Goal: Find specific page/section: Find specific page/section

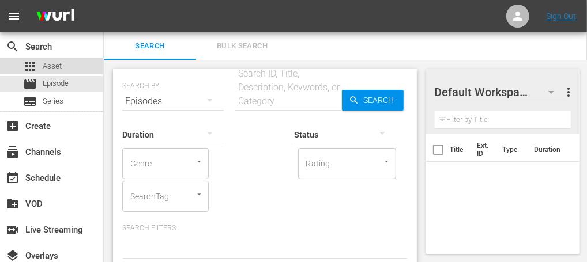
click at [67, 63] on div "apps Asset" at bounding box center [51, 66] width 103 height 16
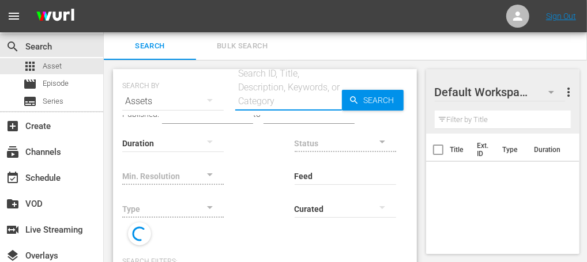
click at [298, 95] on input "text" at bounding box center [288, 102] width 107 height 28
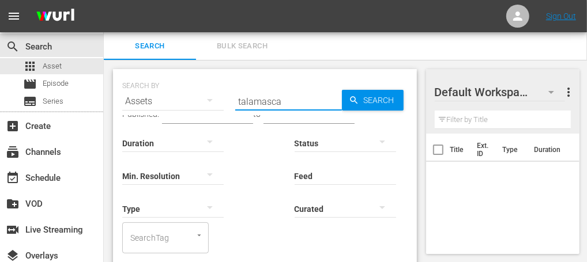
type input "talamasca"
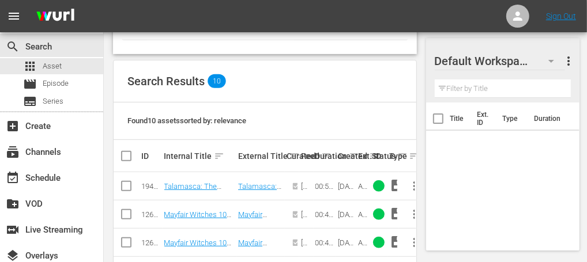
scroll to position [268, 0]
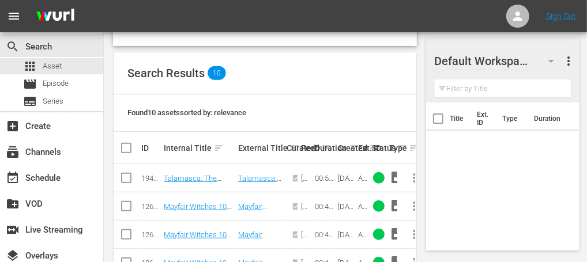
click at [193, 183] on td "Talamasca: The Secret Order 101: We Watch And We Are Always There" at bounding box center [200, 178] width 74 height 28
click at [193, 179] on link "Talamasca: The Secret Order 101: We Watch And We Are Always There" at bounding box center [198, 191] width 69 height 35
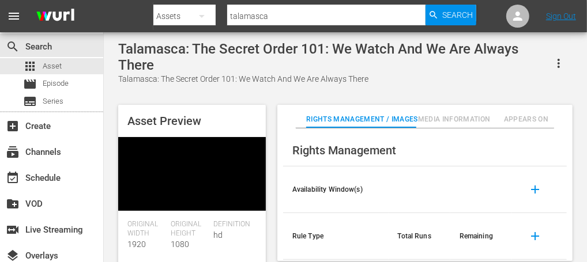
scroll to position [2, 0]
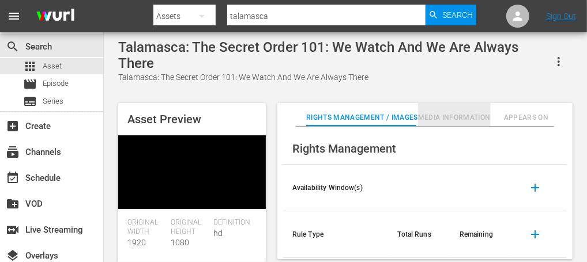
click at [462, 113] on span "Media Information" at bounding box center [454, 118] width 73 height 12
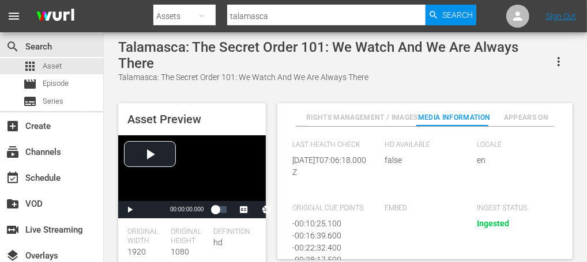
scroll to position [257, 0]
